Goal: Find specific page/section: Find specific page/section

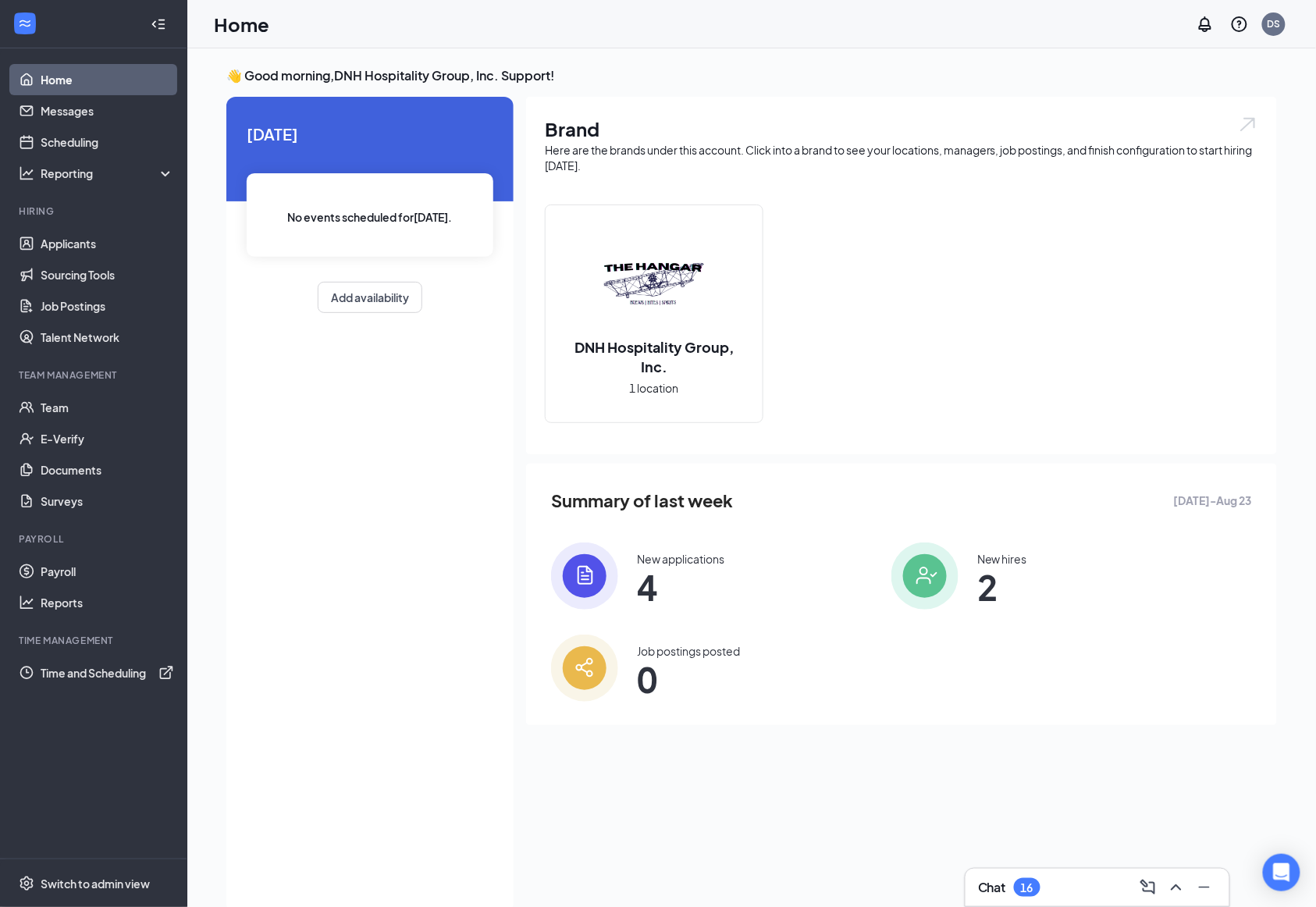
click at [388, 527] on div "[DATE] No events scheduled for [DATE] . Add availability" at bounding box center [369, 504] width 287 height 816
click at [342, 566] on div "[DATE] No events scheduled for [DATE] . Add availability" at bounding box center [369, 504] width 287 height 816
click at [82, 572] on link "Payroll" at bounding box center [108, 570] width 133 height 31
